Goal: Navigation & Orientation: Find specific page/section

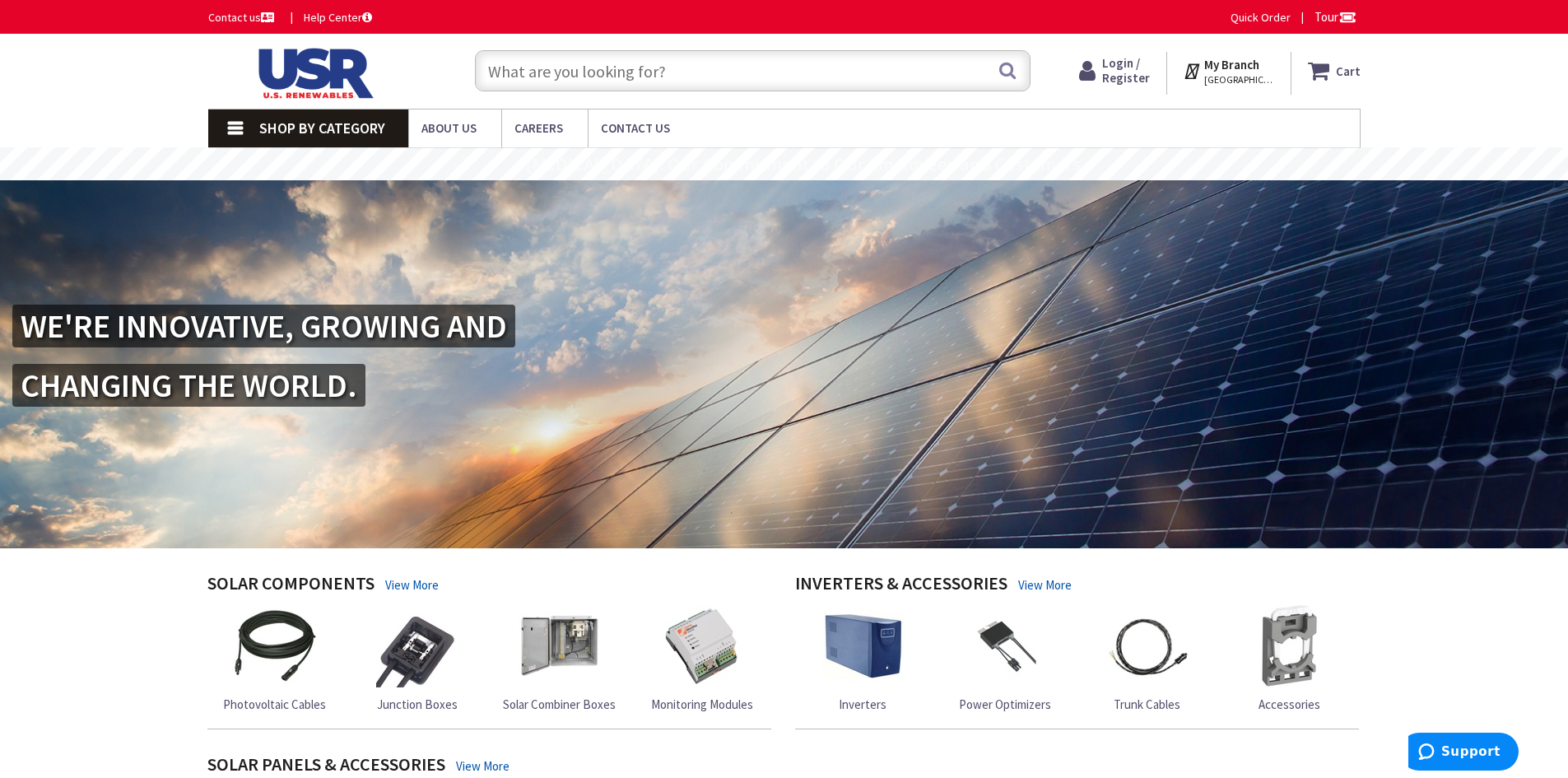
click at [1250, 73] on span "[GEOGRAPHIC_DATA], [GEOGRAPHIC_DATA]" at bounding box center [1239, 80] width 70 height 13
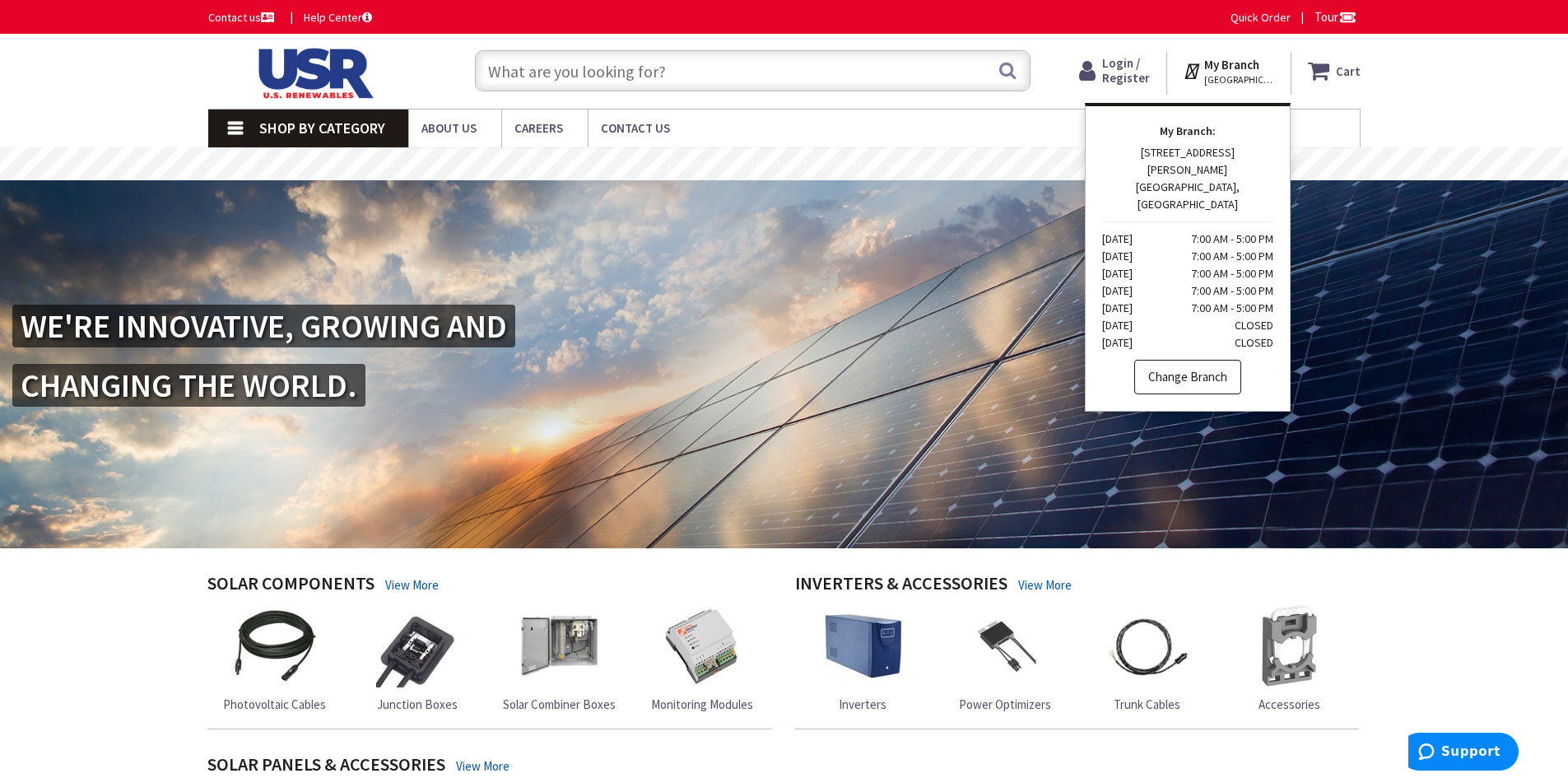
click at [1208, 360] on link "Change Branch" at bounding box center [1188, 376] width 107 height 34
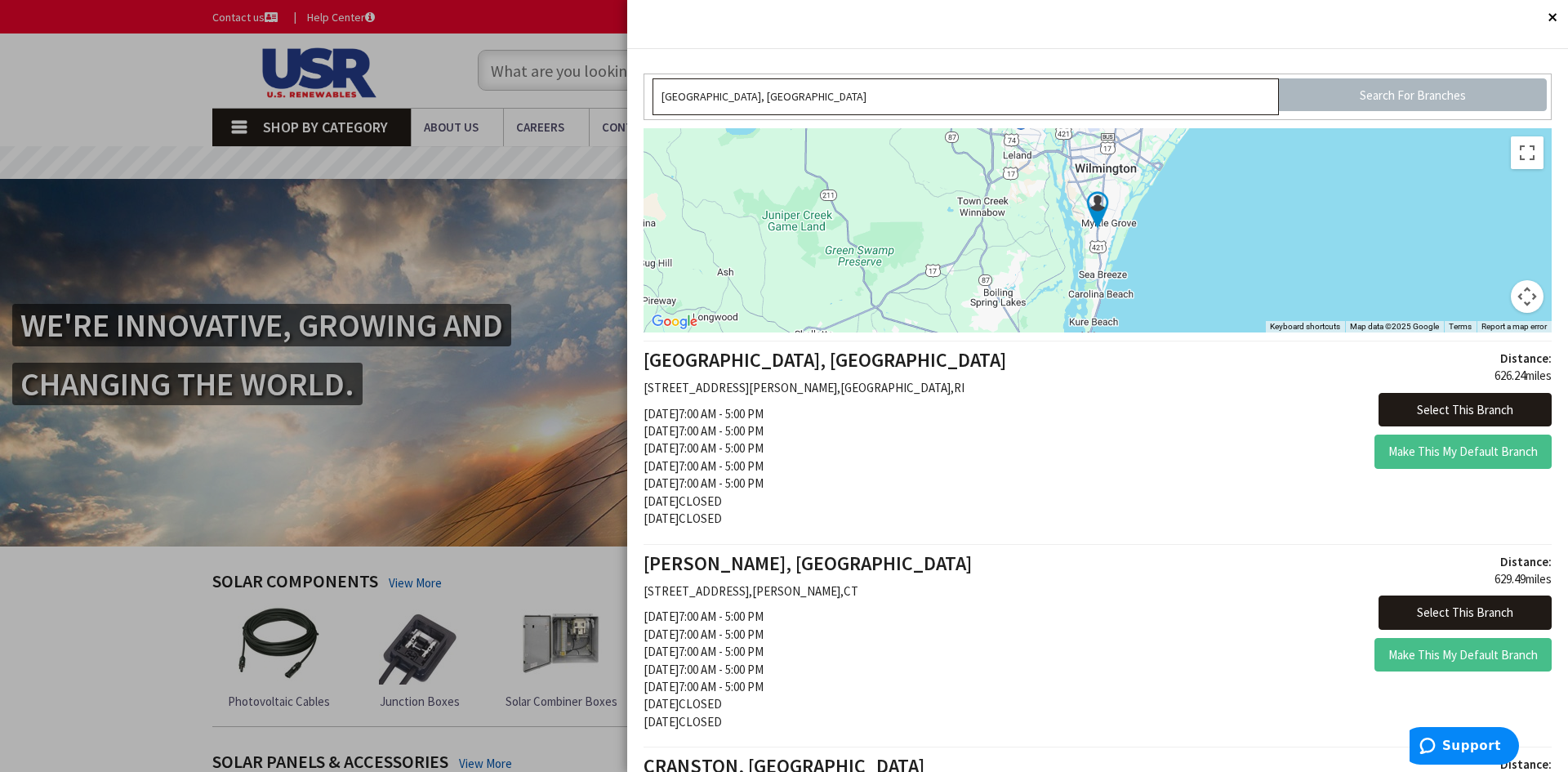
drag, startPoint x: 946, startPoint y: 101, endPoint x: 390, endPoint y: 96, distance: 556.0
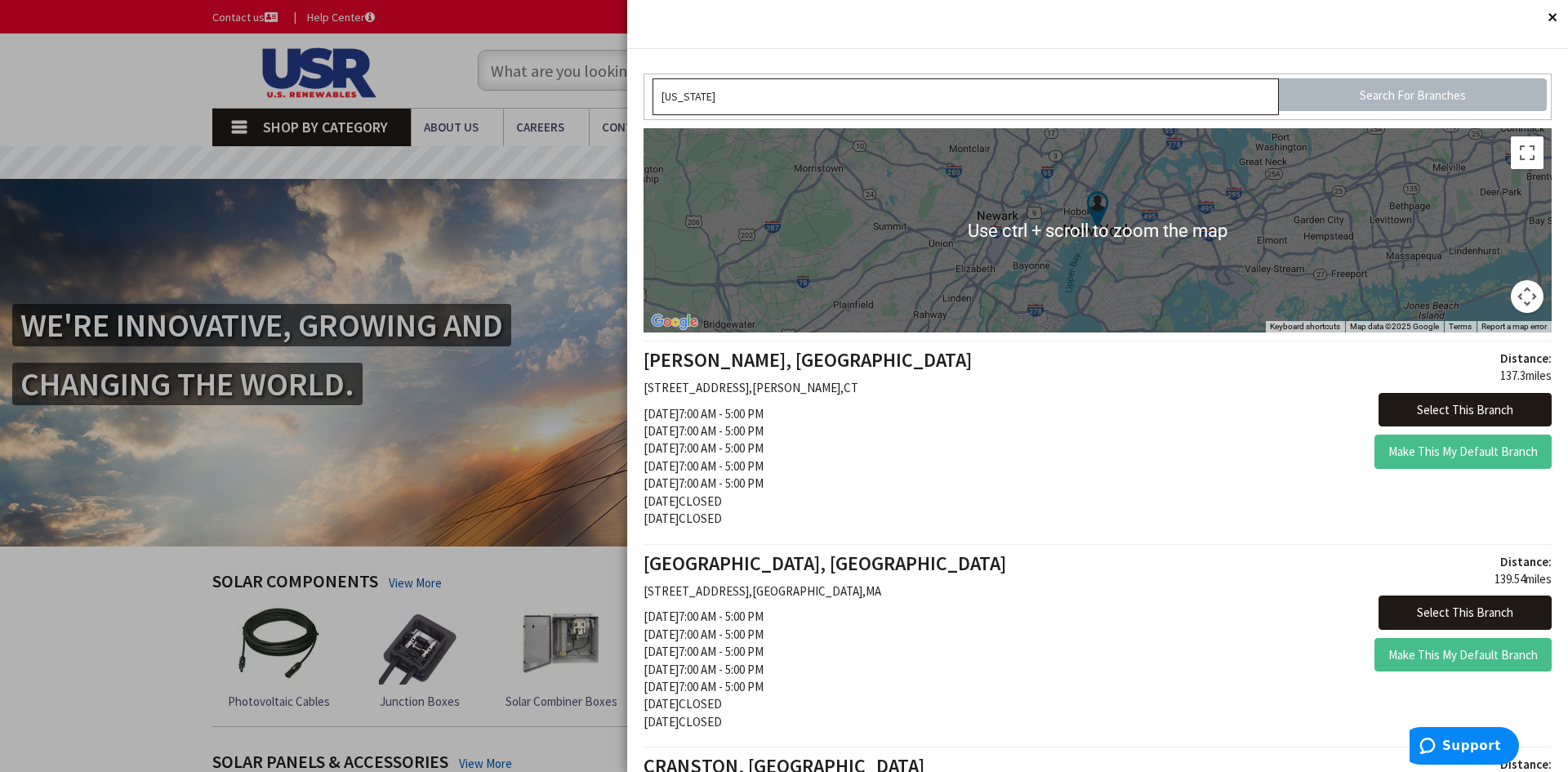
drag, startPoint x: 770, startPoint y: 108, endPoint x: 529, endPoint y: 97, distance: 241.3
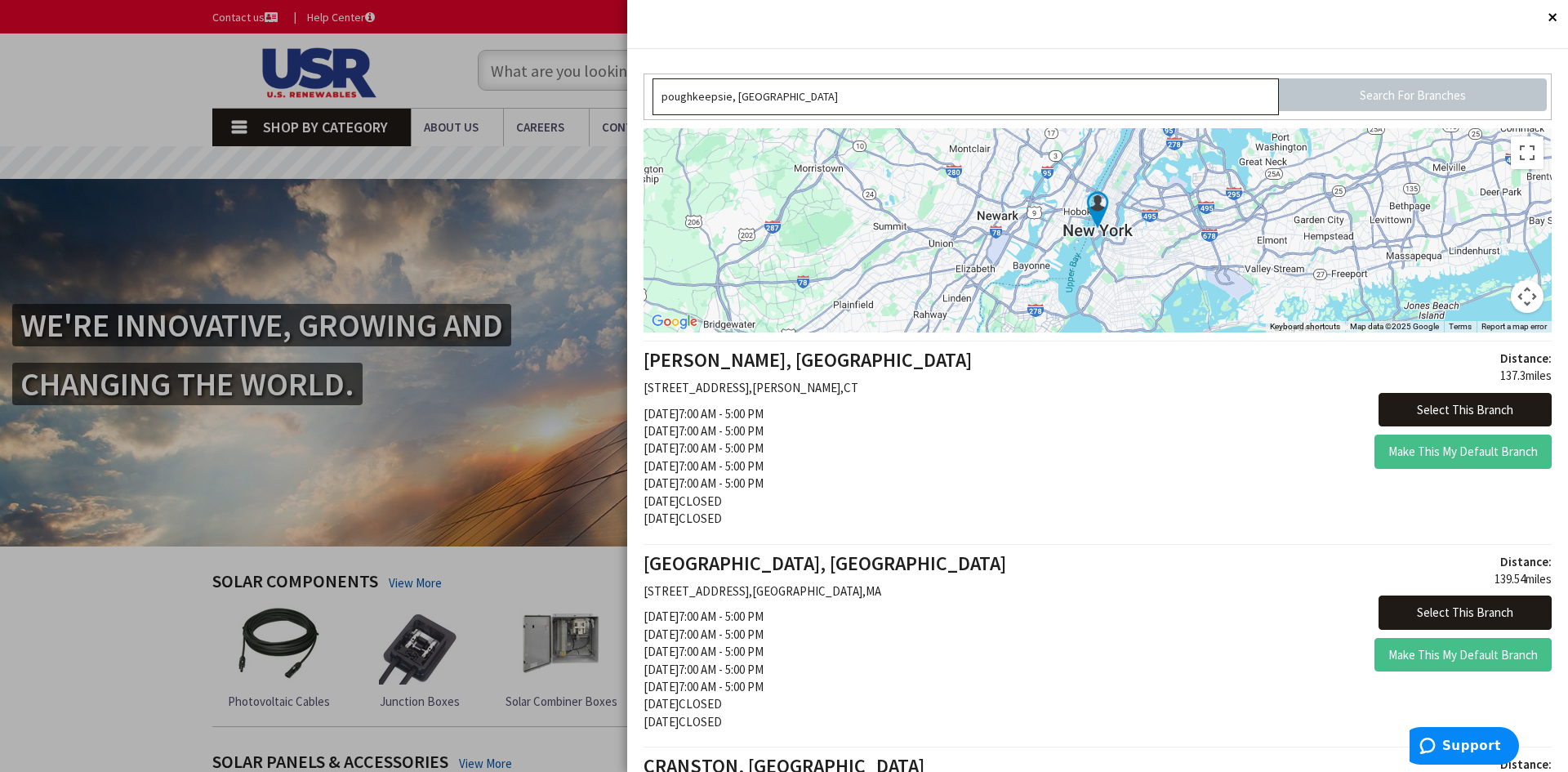
type input "poughkeepsie, [GEOGRAPHIC_DATA]"
click at [1387, 104] on input "Search For Branches" at bounding box center [1413, 94] width 268 height 33
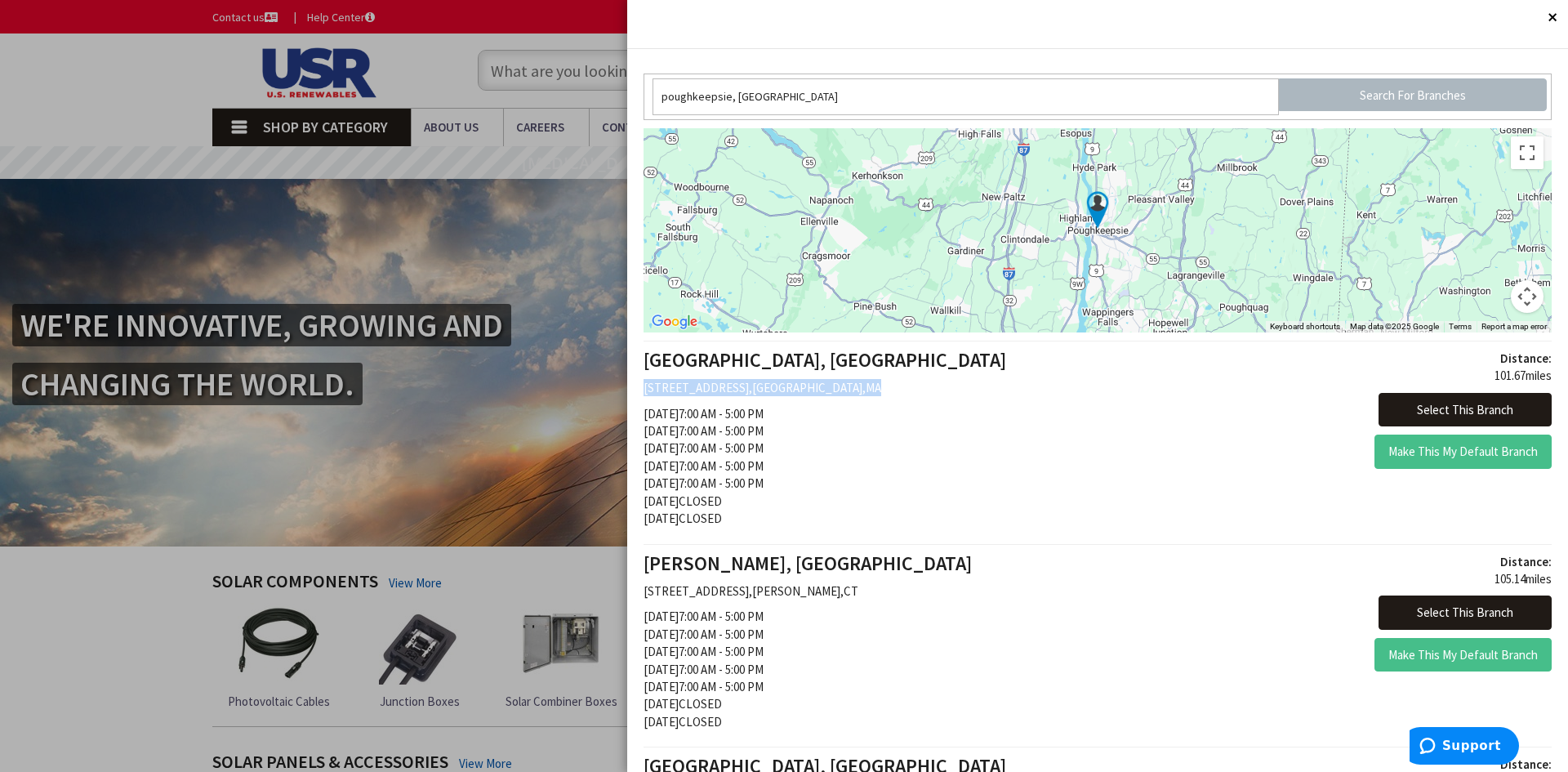
drag, startPoint x: 871, startPoint y: 390, endPoint x: 645, endPoint y: 389, distance: 226.0
click at [645, 389] on p "[STREET_ADDRESS]" at bounding box center [864, 388] width 442 height 18
copy p "[STREET_ADDRESS]"
click at [1487, 412] on button "Select This Branch" at bounding box center [1465, 409] width 173 height 34
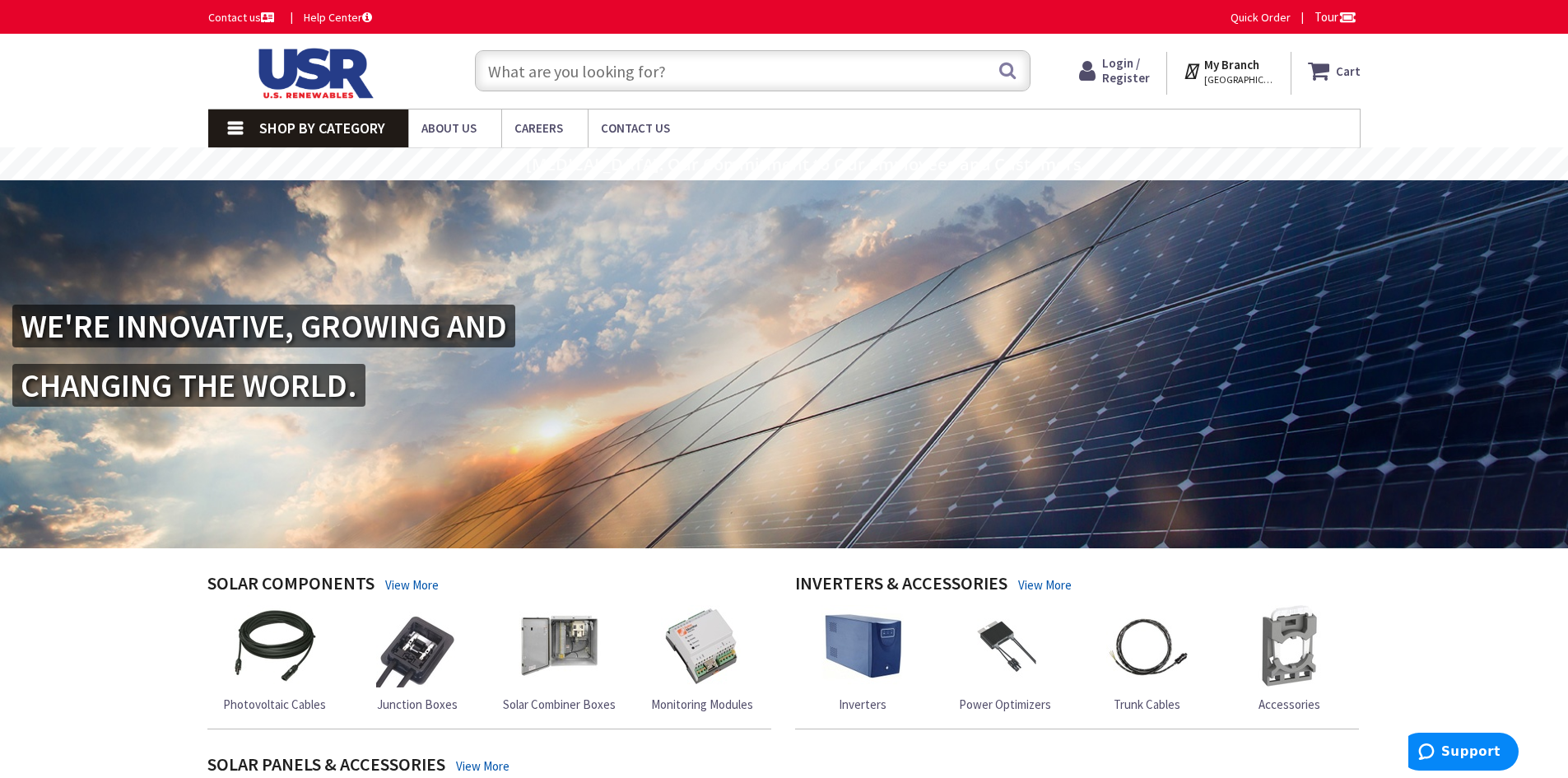
click at [1241, 75] on span "[GEOGRAPHIC_DATA], [GEOGRAPHIC_DATA]" at bounding box center [1239, 80] width 70 height 13
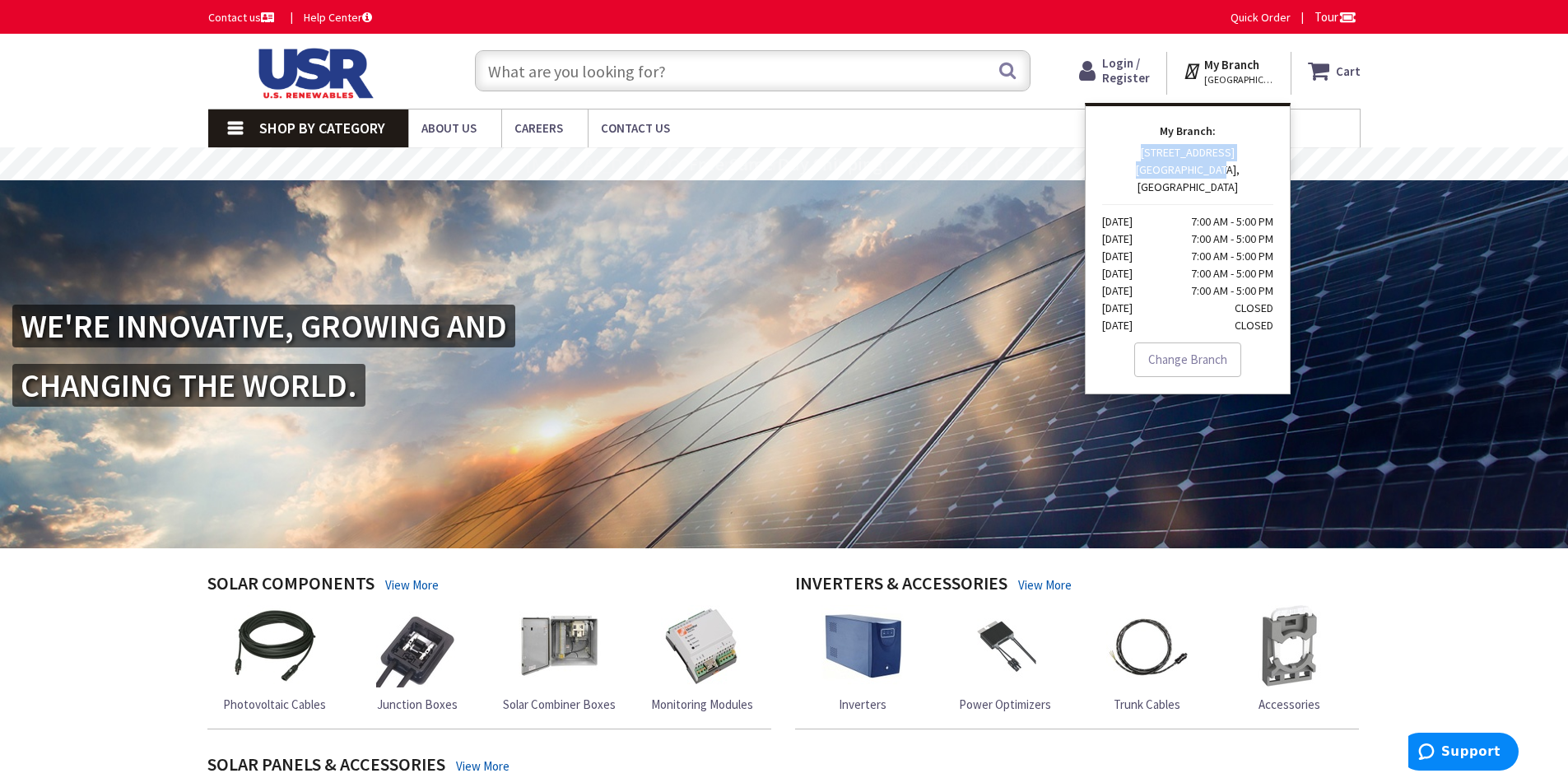
drag, startPoint x: 1243, startPoint y: 171, endPoint x: 1133, endPoint y: 154, distance: 111.3
click at [1133, 154] on p "393 EAST MAIN STREET SOUTHBRIDGE, MA Monday 7:00 AM - 5:00 PM Tuesday 7:00 AM -…" at bounding box center [1188, 239] width 171 height 190
copy p "393 EAST MAIN STREET SOUTHBRIDGE, MA"
